Goal: Find specific page/section

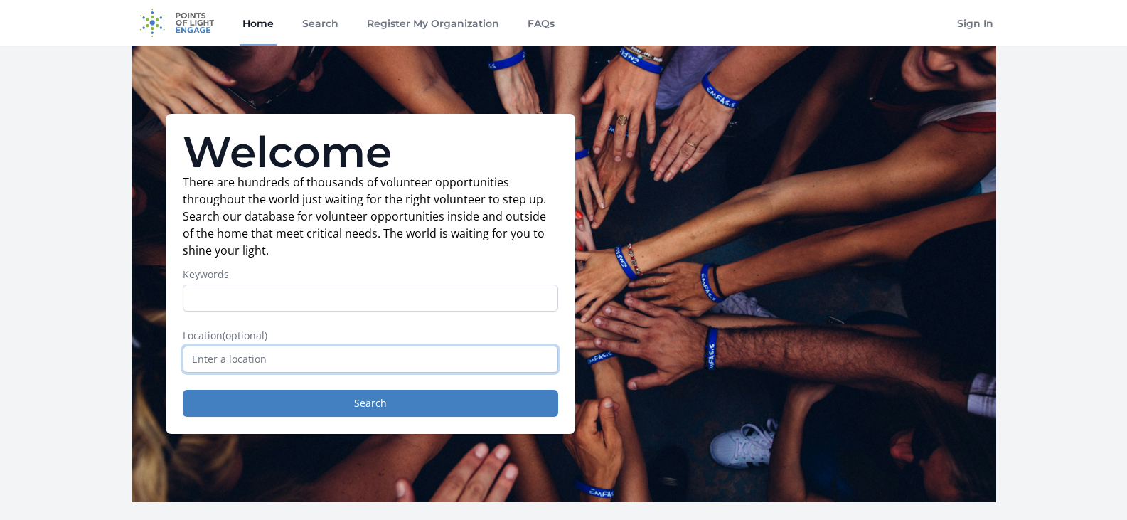
click at [246, 361] on input "text" at bounding box center [371, 359] width 376 height 27
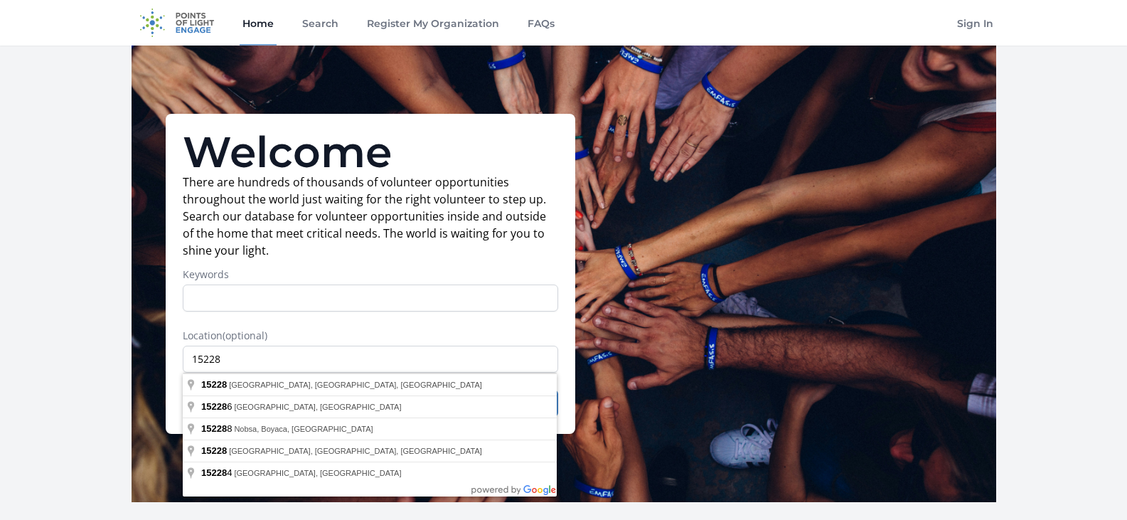
type input "[GEOGRAPHIC_DATA], PA 15228, [GEOGRAPHIC_DATA]"
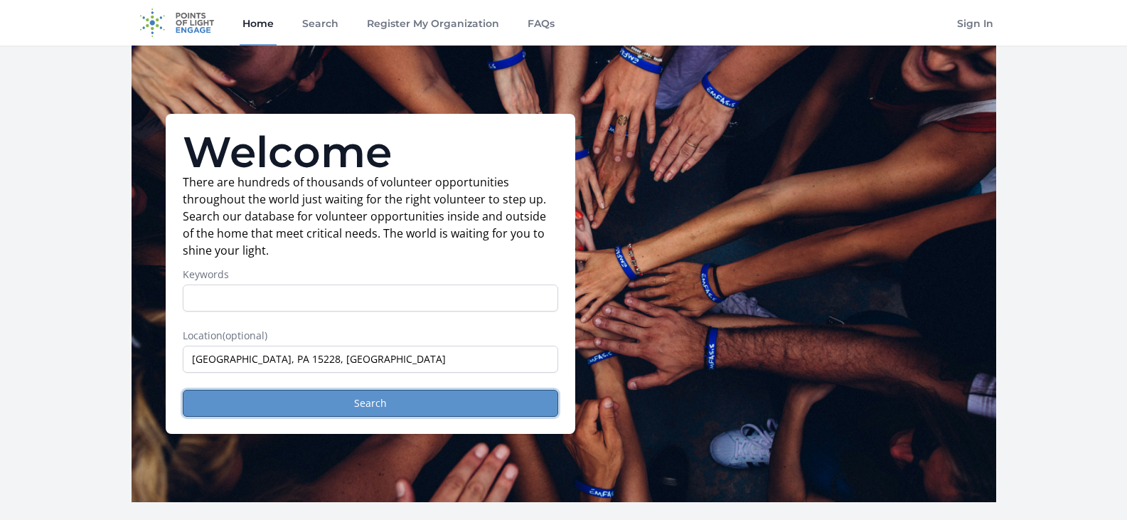
click at [378, 407] on button "Search" at bounding box center [371, 403] width 376 height 27
